Goal: Task Accomplishment & Management: Use online tool/utility

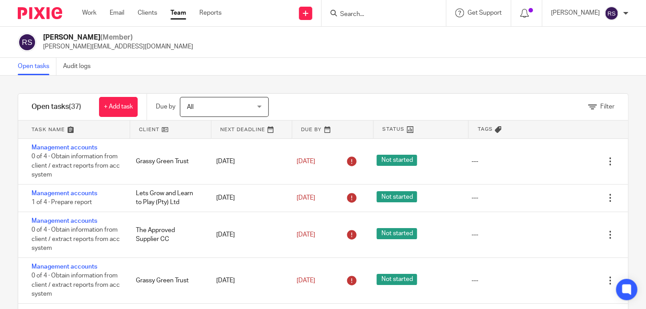
click at [391, 84] on div "Filter tasks Only show tasks matching all of these conditions 1 Client name Is …" at bounding box center [323, 192] width 646 height 233
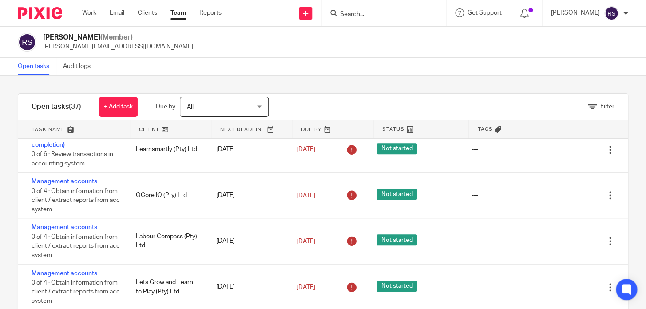
scroll to position [1152, 0]
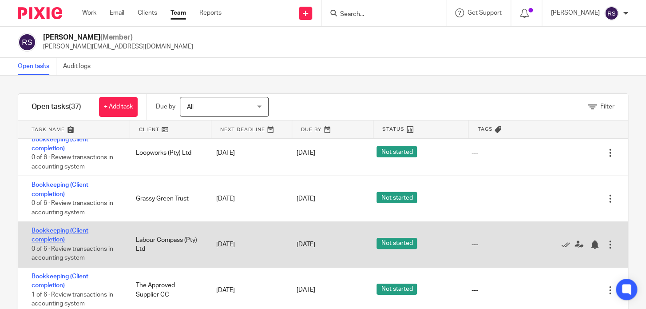
click at [50, 232] on link "Bookkeeping (Client completion)" at bounding box center [60, 234] width 57 height 15
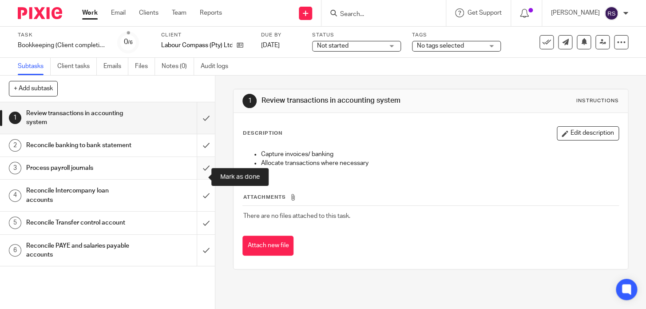
click at [196, 178] on input "submit" at bounding box center [107, 168] width 215 height 22
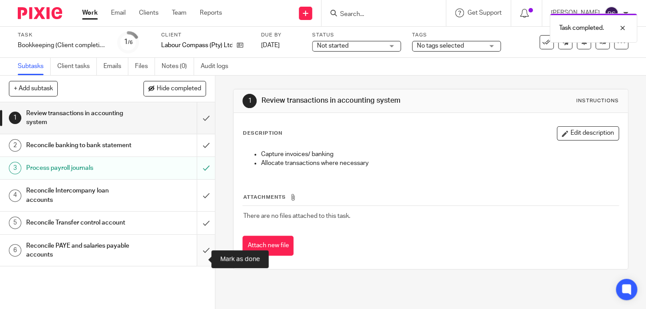
click at [195, 260] on input "submit" at bounding box center [107, 251] width 215 height 32
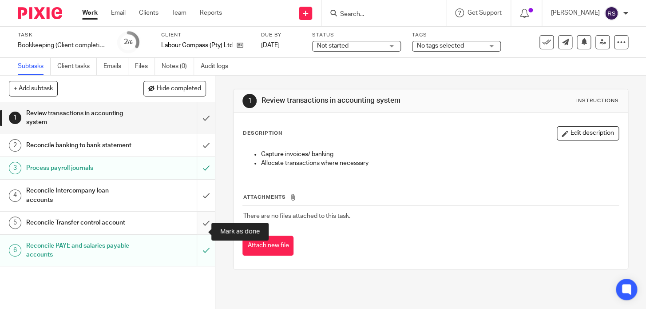
click at [194, 230] on input "submit" at bounding box center [107, 222] width 215 height 22
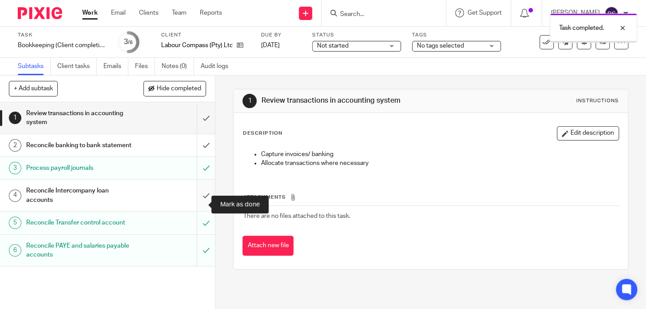
click at [199, 207] on input "submit" at bounding box center [107, 195] width 215 height 32
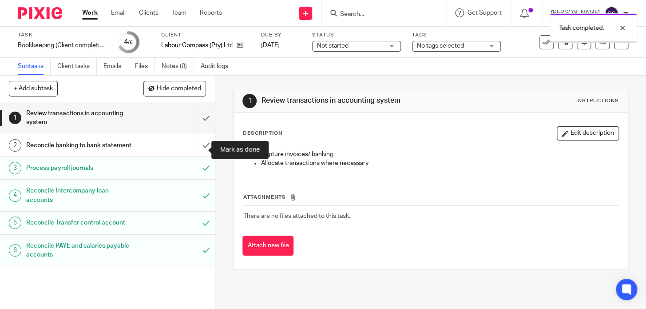
click at [198, 155] on input "submit" at bounding box center [107, 145] width 215 height 22
click at [199, 121] on input "submit" at bounding box center [107, 118] width 215 height 32
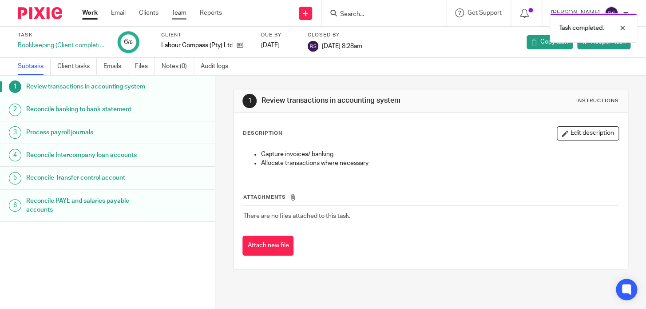
click at [182, 14] on link "Team" at bounding box center [179, 12] width 15 height 9
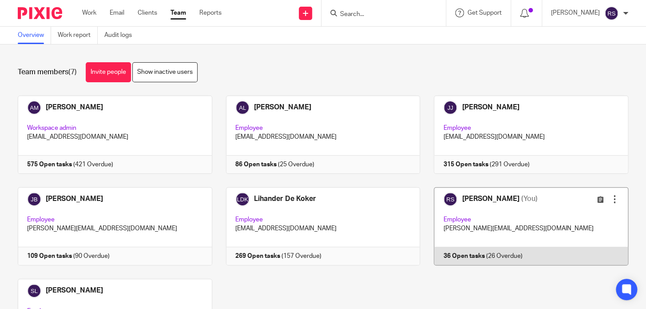
click at [510, 212] on link at bounding box center [524, 226] width 208 height 78
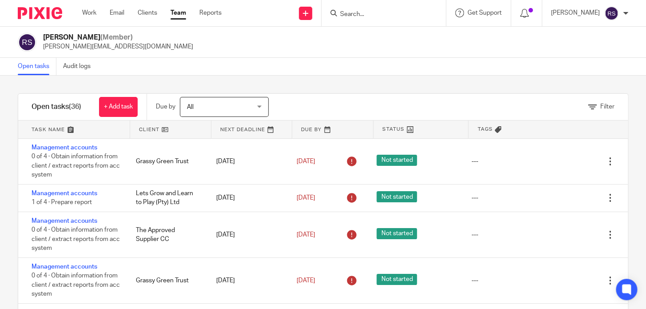
scroll to position [350, 0]
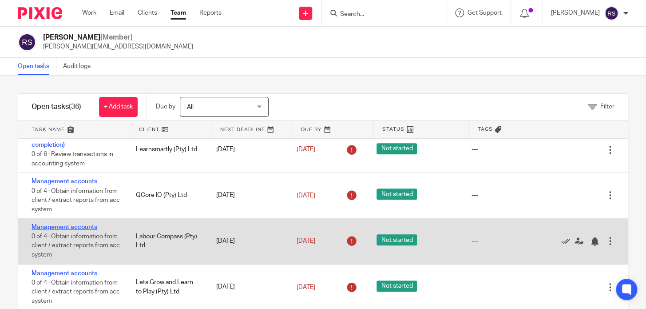
click at [83, 227] on link "Management accounts" at bounding box center [65, 227] width 66 height 6
